Goal: Information Seeking & Learning: Learn about a topic

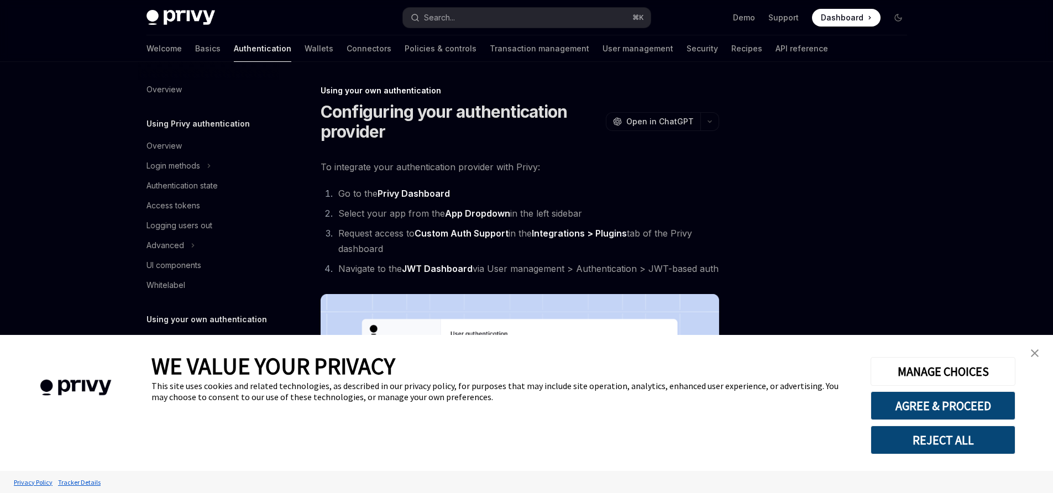
scroll to position [236, 0]
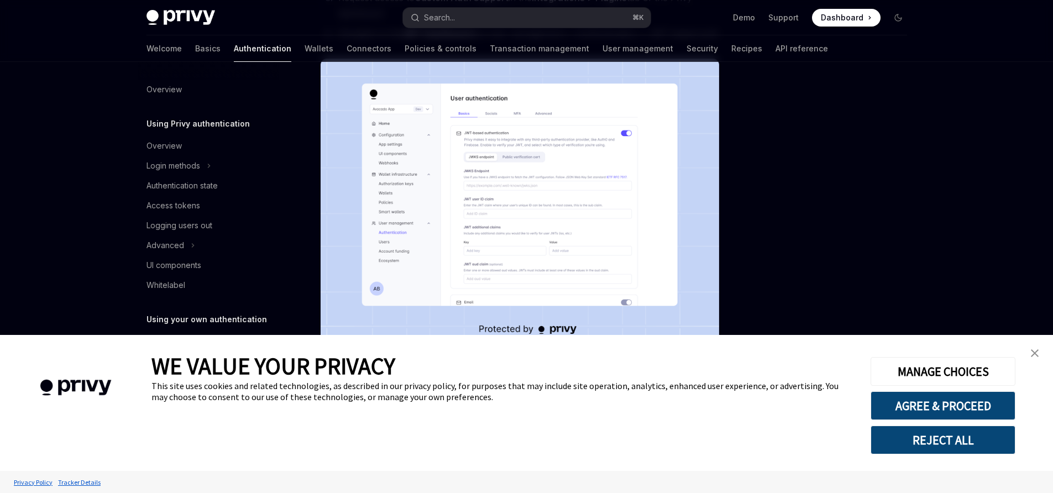
click at [1030, 350] on link "close banner" at bounding box center [1035, 353] width 22 height 22
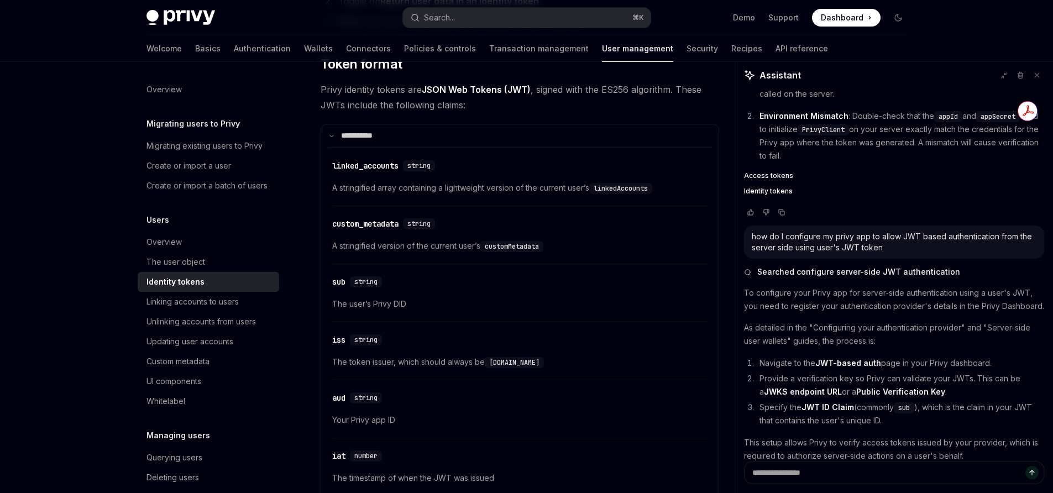
scroll to position [1004, 0]
